Goal: Task Accomplishment & Management: Manage account settings

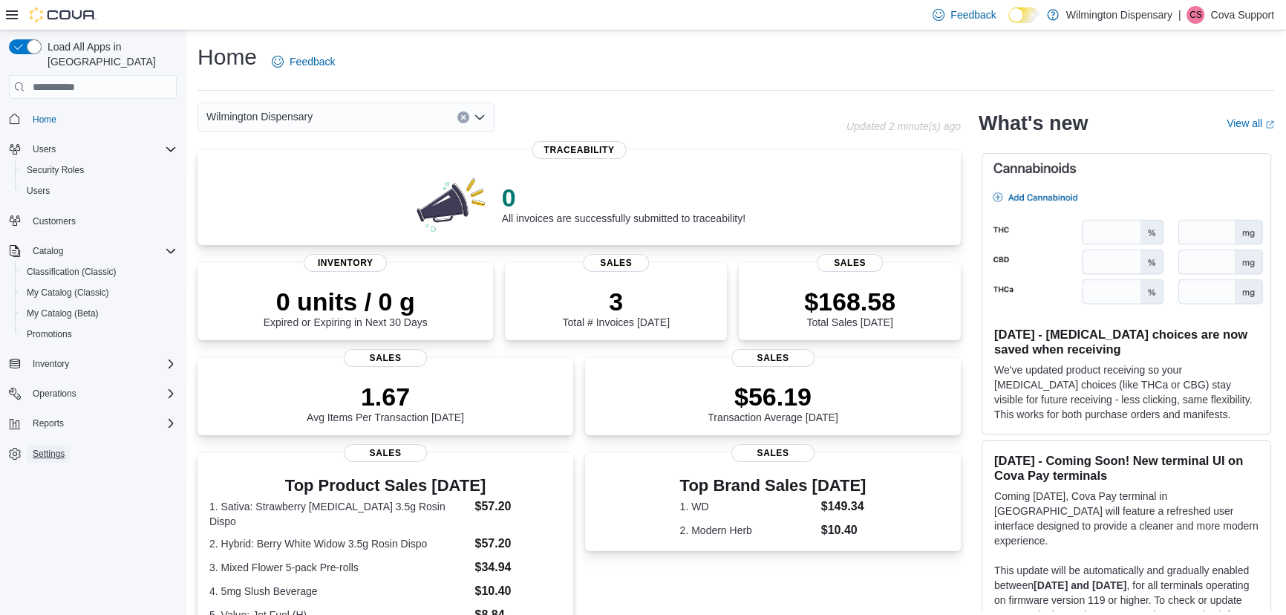
click at [55, 448] on span "Settings" at bounding box center [49, 454] width 32 height 12
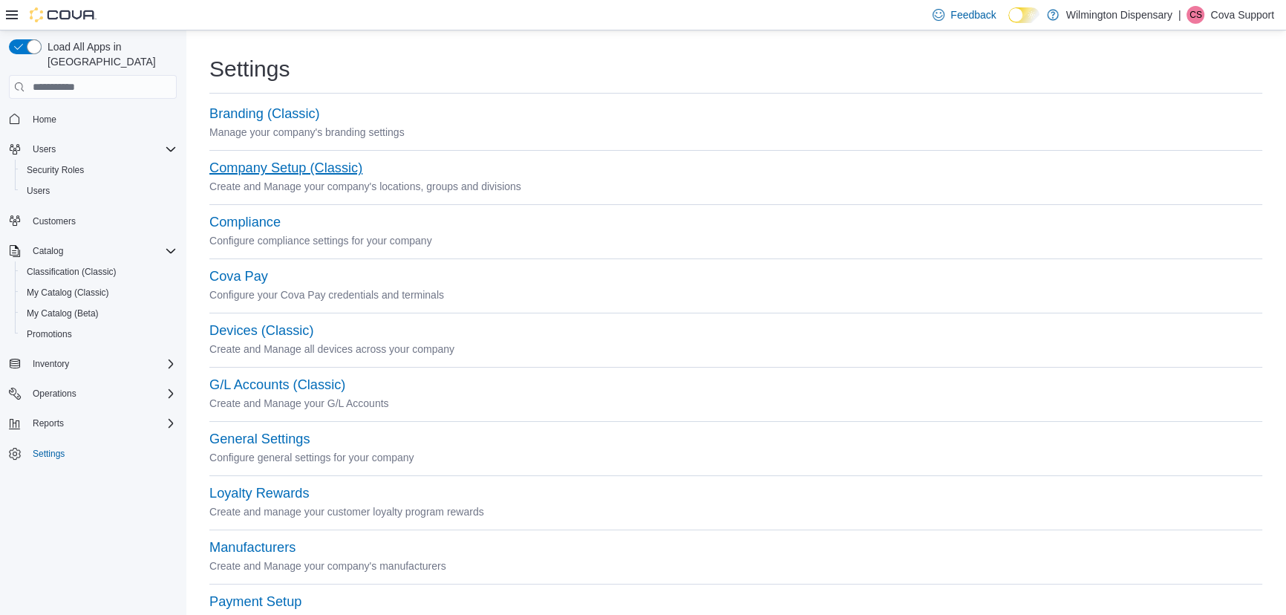
click at [274, 170] on button "Company Setup (Classic)" at bounding box center [285, 168] width 153 height 16
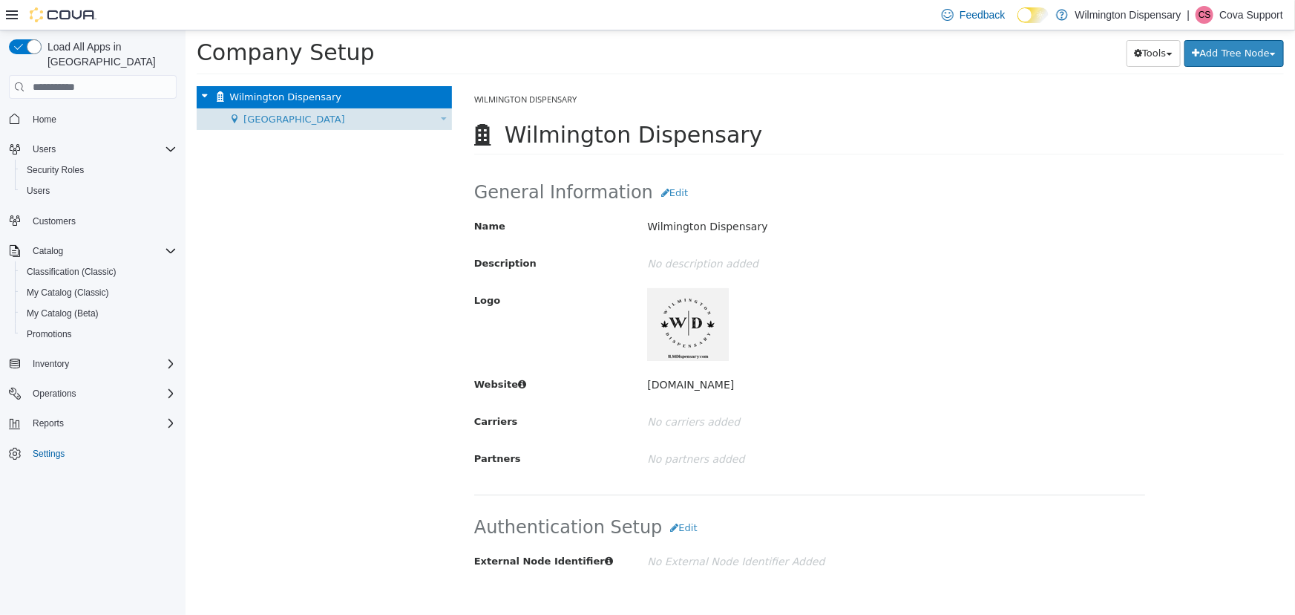
click at [318, 117] on div "Market Street Move Location" at bounding box center [323, 119] width 255 height 22
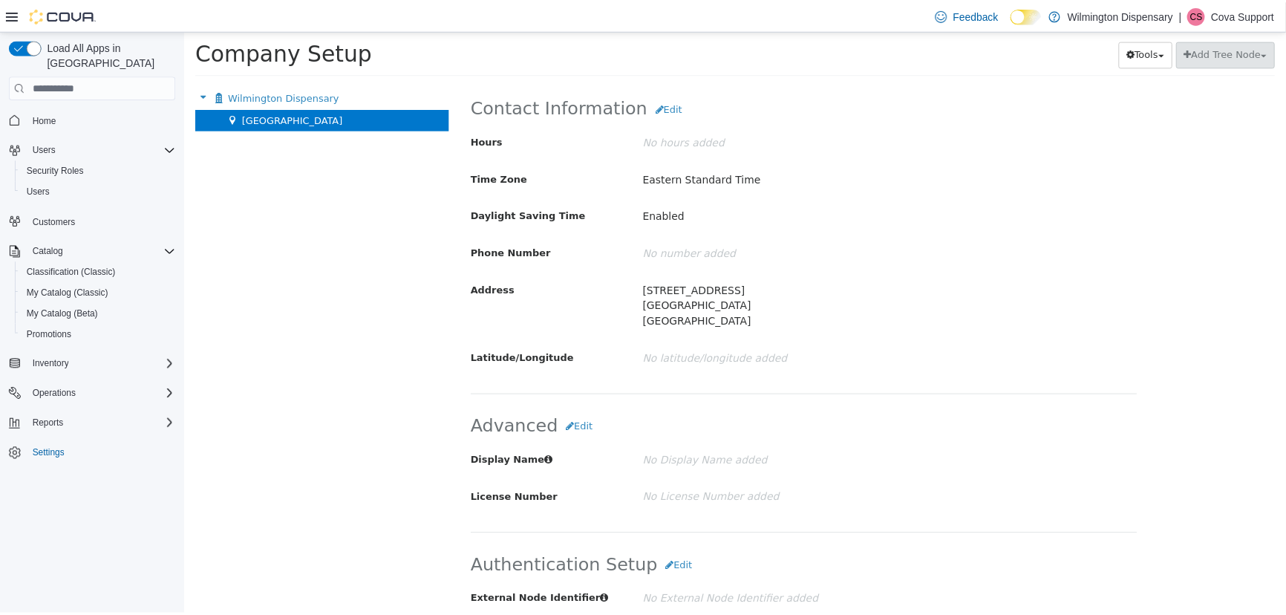
scroll to position [405, 0]
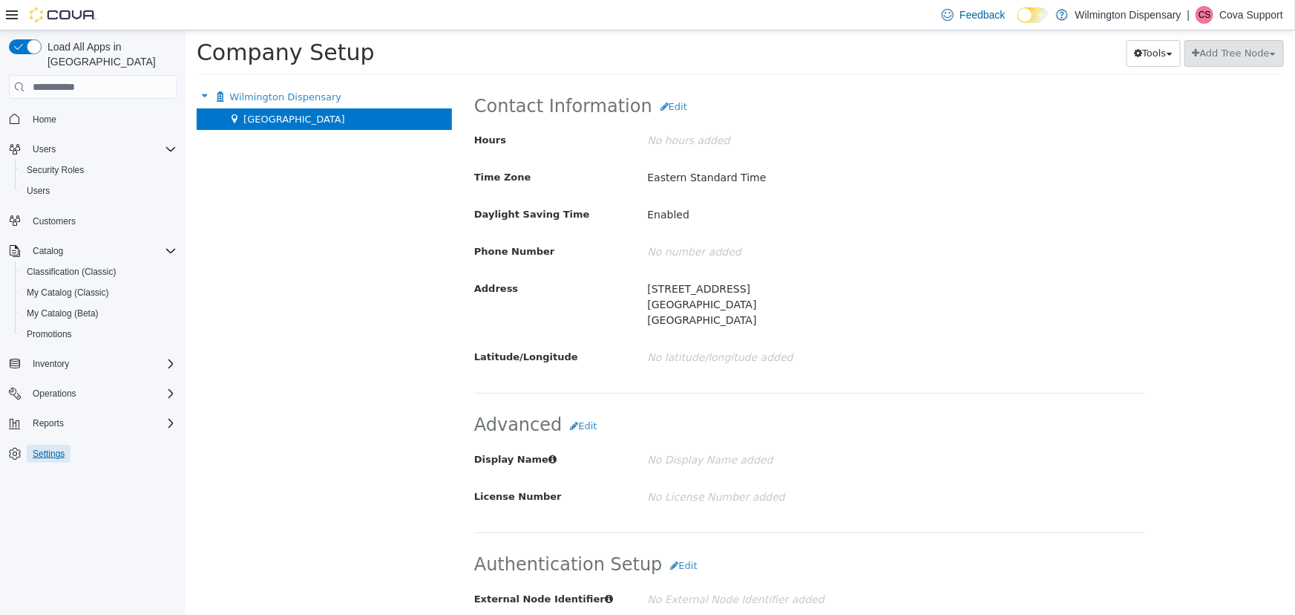
drag, startPoint x: 39, startPoint y: 440, endPoint x: 437, endPoint y: 411, distance: 399.7
click at [41, 448] on span "Settings" at bounding box center [49, 454] width 32 height 12
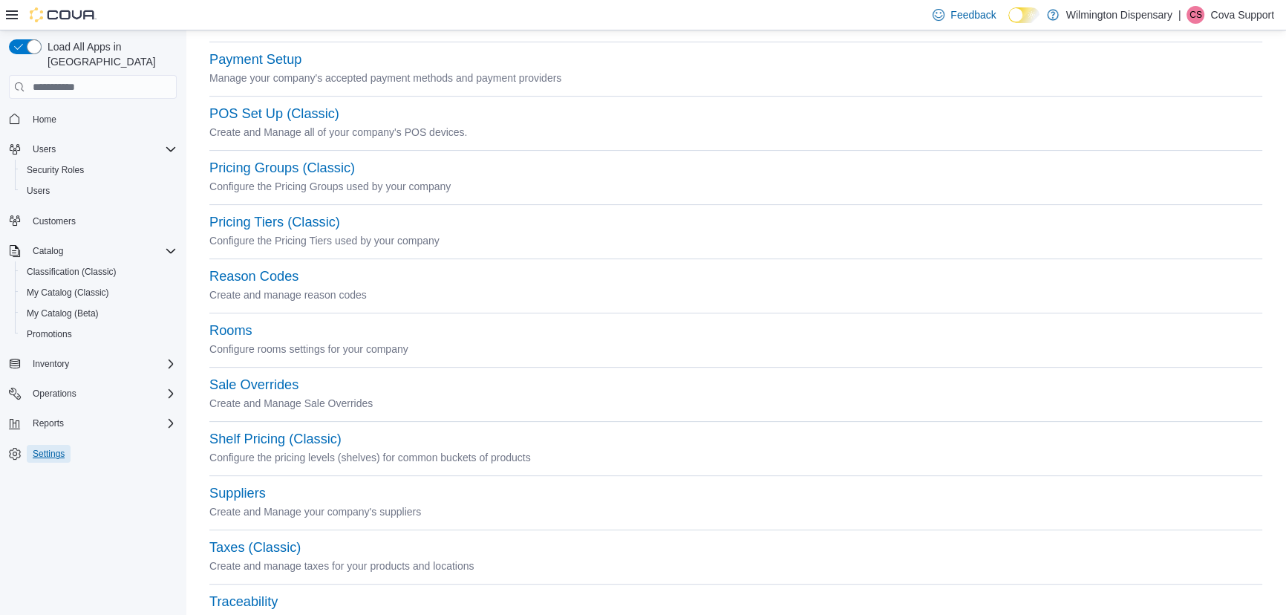
scroll to position [598, 0]
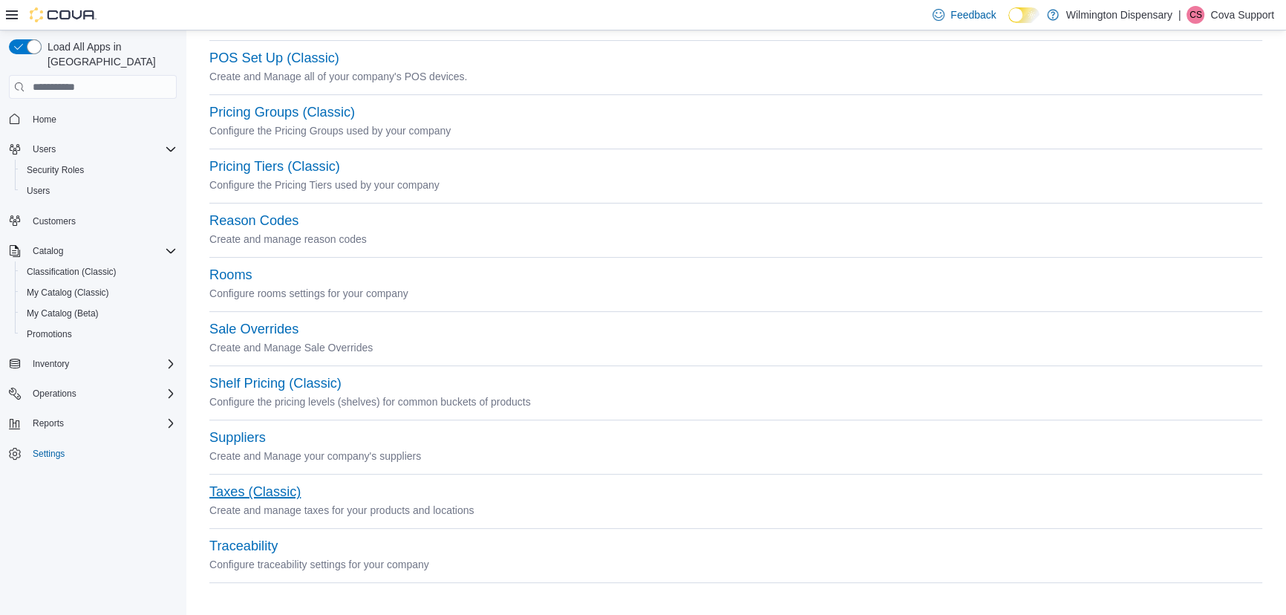
click at [223, 494] on button "Taxes (Classic)" at bounding box center [254, 492] width 91 height 16
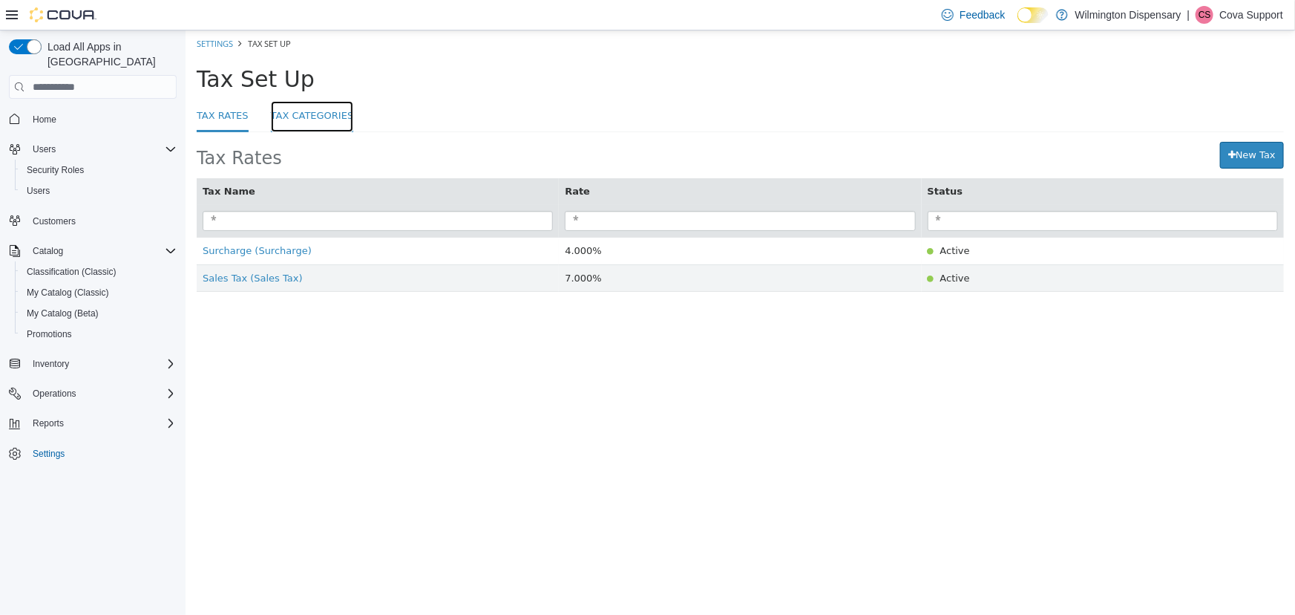
click at [274, 120] on link "Tax Categories" at bounding box center [311, 117] width 83 height 32
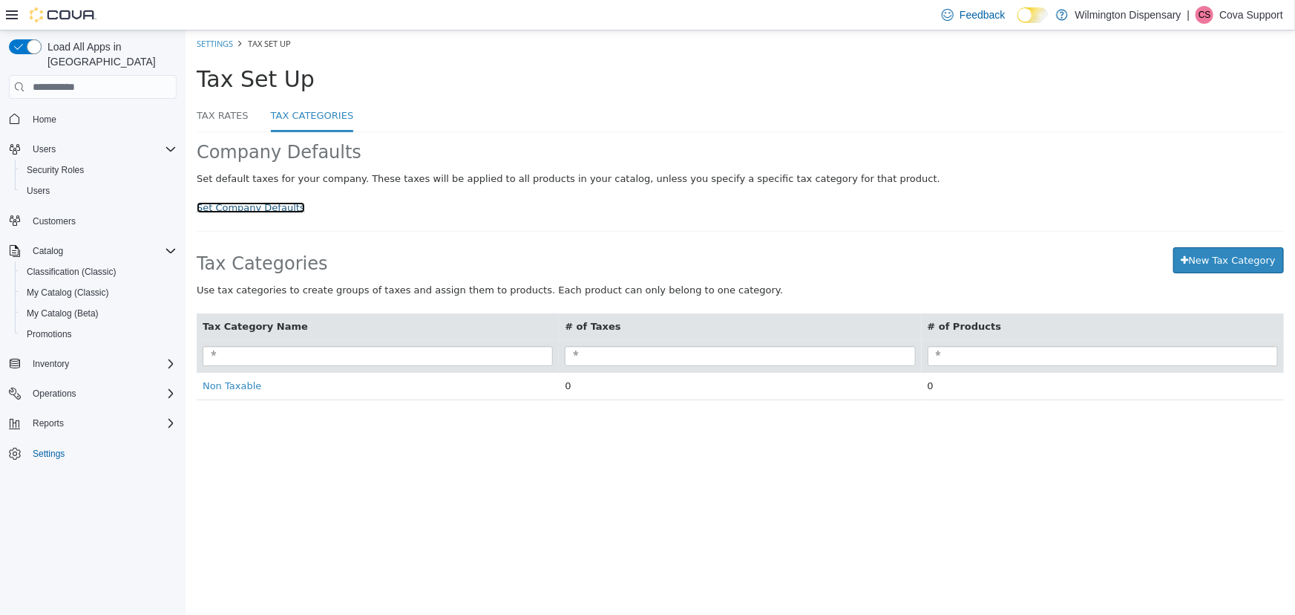
click at [226, 212] on link "Set Company Defaults" at bounding box center [250, 207] width 108 height 11
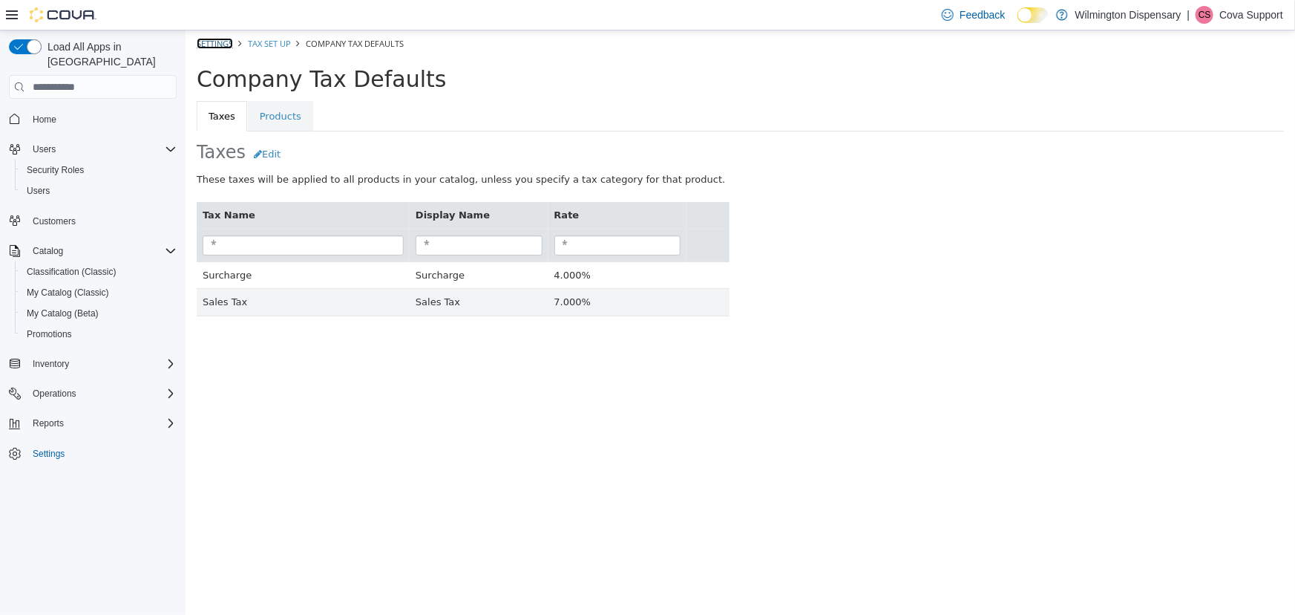
click at [222, 46] on link "Settings" at bounding box center [214, 43] width 36 height 11
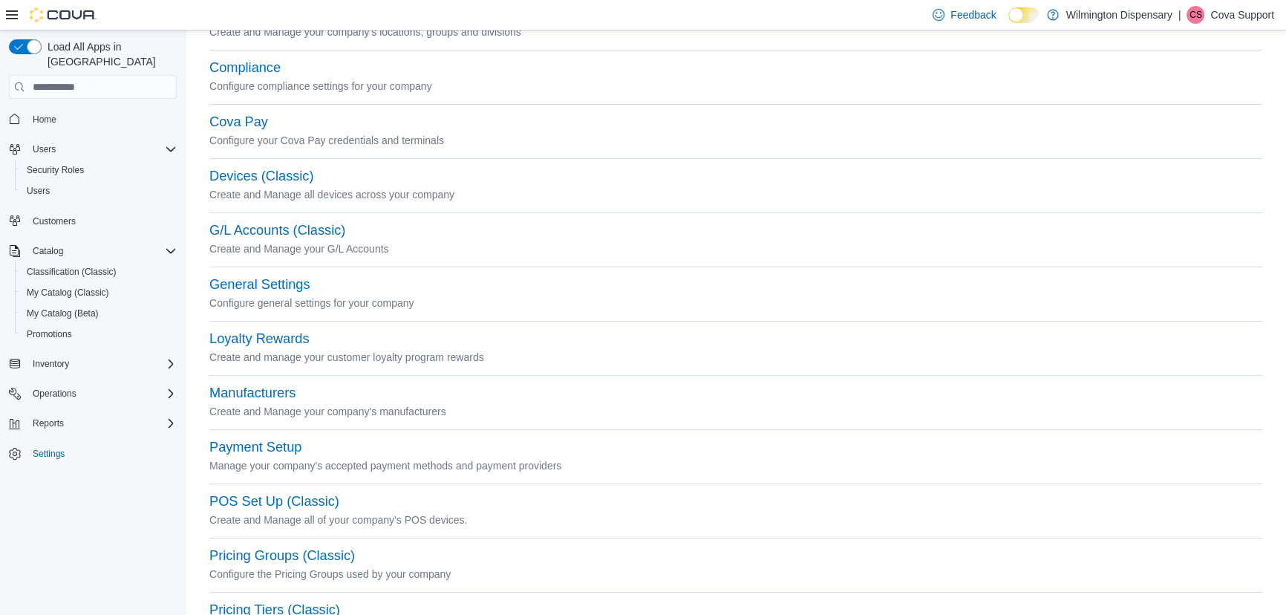
scroll to position [540, 0]
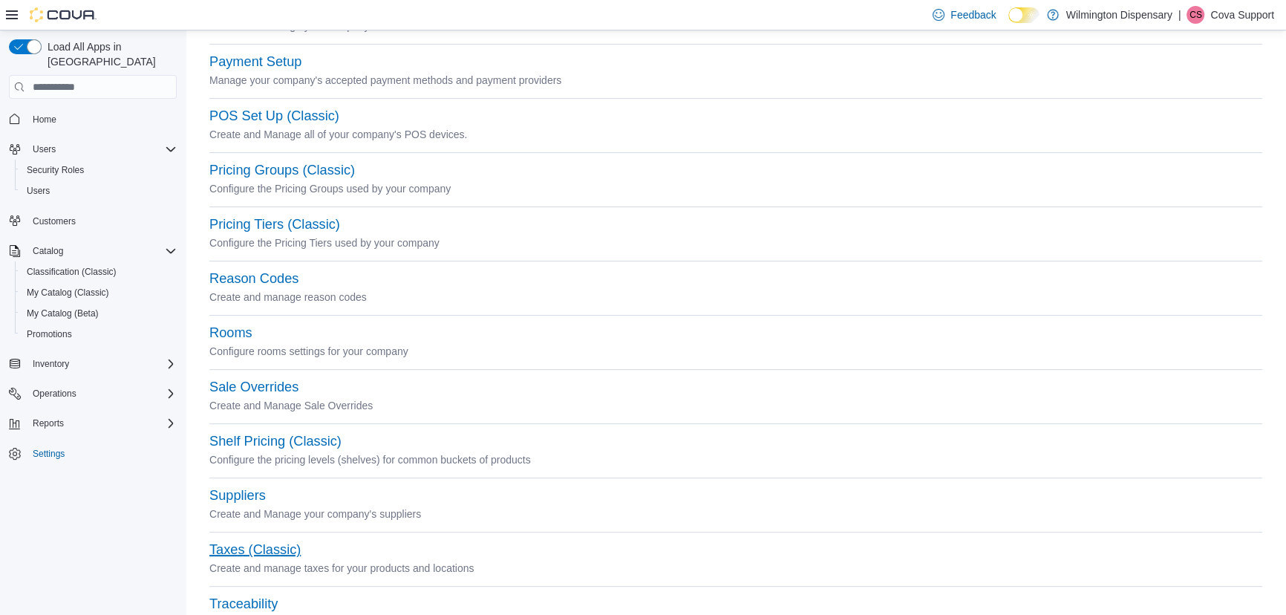
click at [241, 553] on button "Taxes (Classic)" at bounding box center [254, 550] width 91 height 16
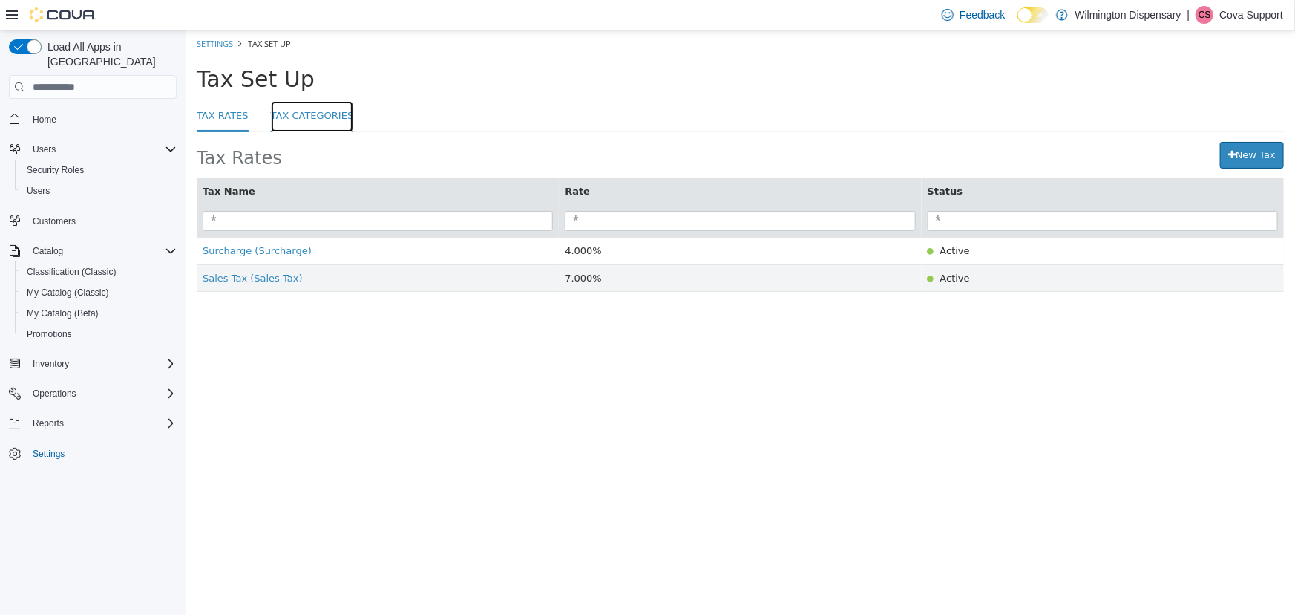
click at [295, 111] on link "Tax Categories" at bounding box center [311, 117] width 83 height 32
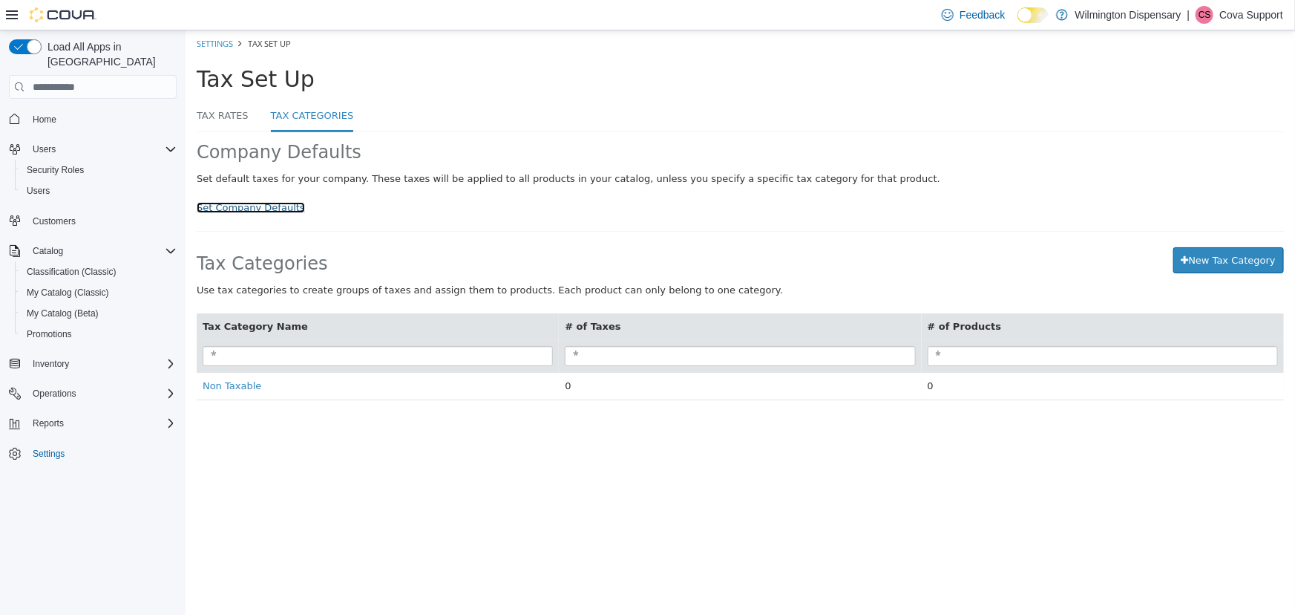
click at [243, 209] on link "Set Company Defaults" at bounding box center [250, 207] width 108 height 11
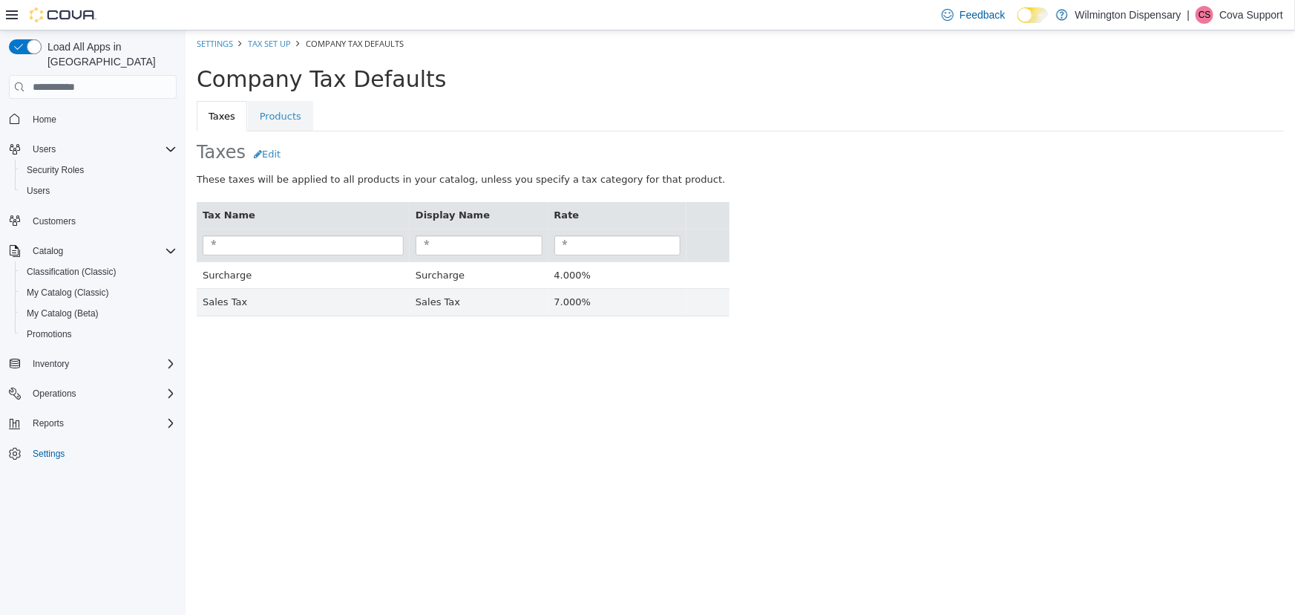
click at [1225, 22] on p "Cova Support" at bounding box center [1252, 15] width 64 height 18
click at [1183, 138] on span "Sign Out" at bounding box center [1188, 143] width 40 height 15
